Goal: Task Accomplishment & Management: Manage account settings

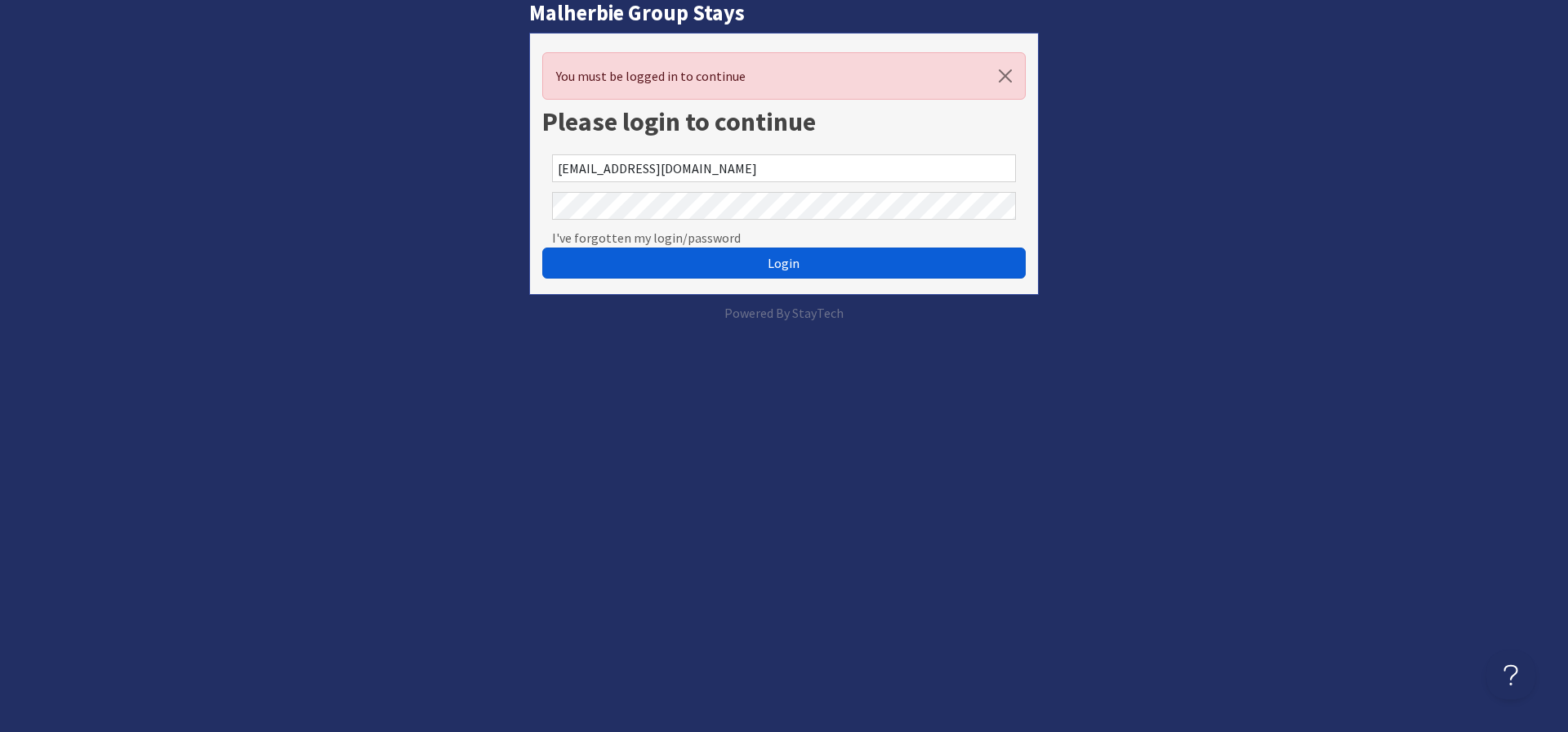
click at [786, 260] on span "Login" at bounding box center [784, 262] width 32 height 16
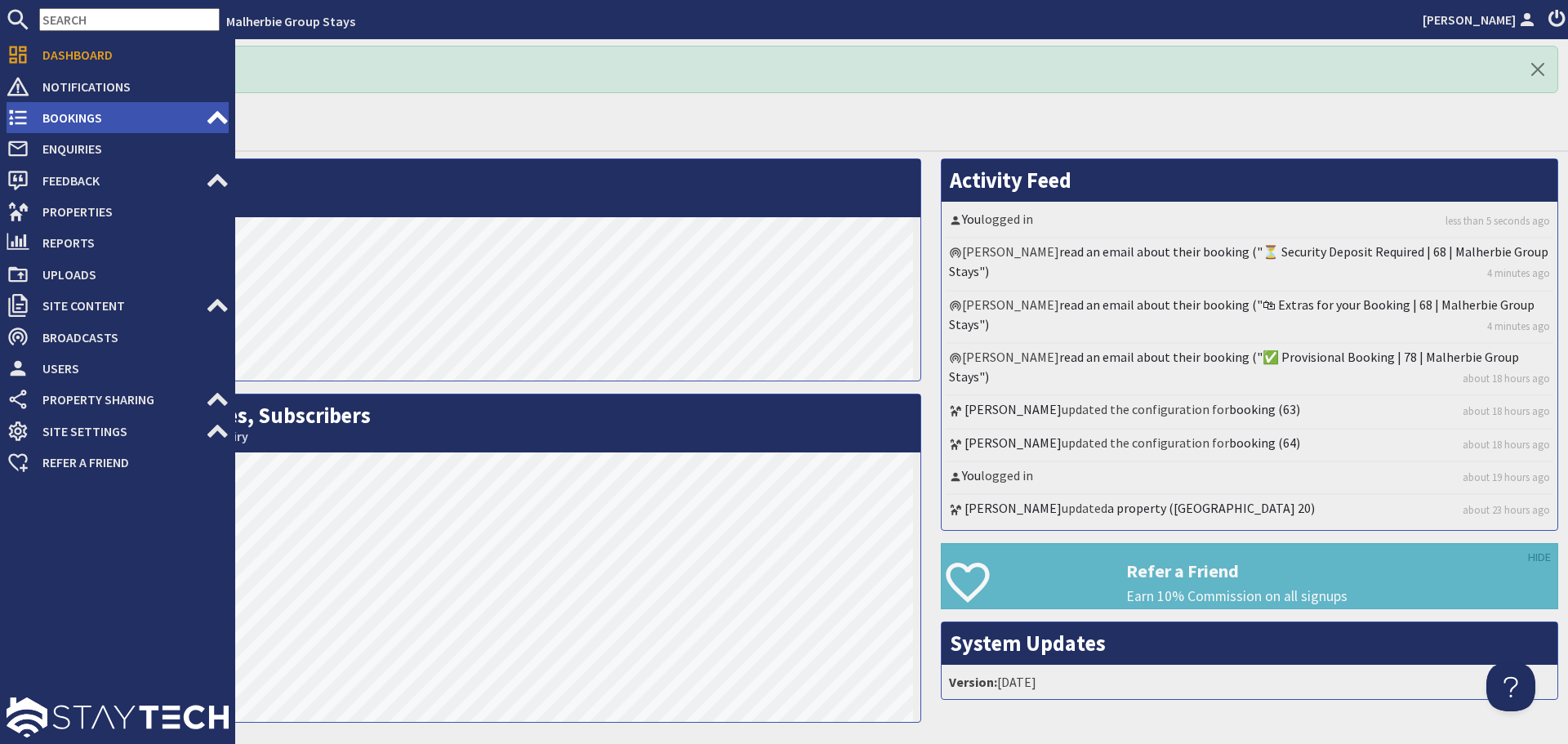
click at [58, 116] on span "Bookings" at bounding box center [117, 118] width 176 height 26
